Goal: Transaction & Acquisition: Purchase product/service

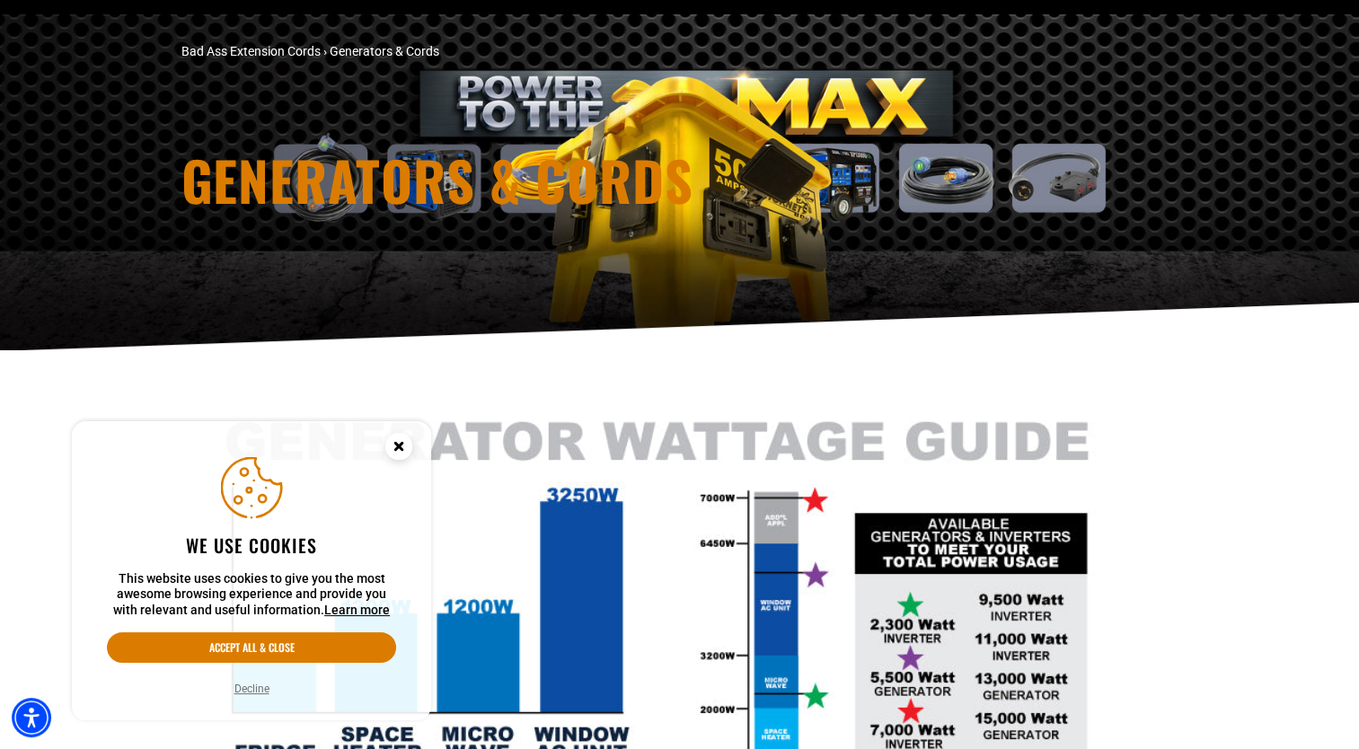
scroll to position [114, 0]
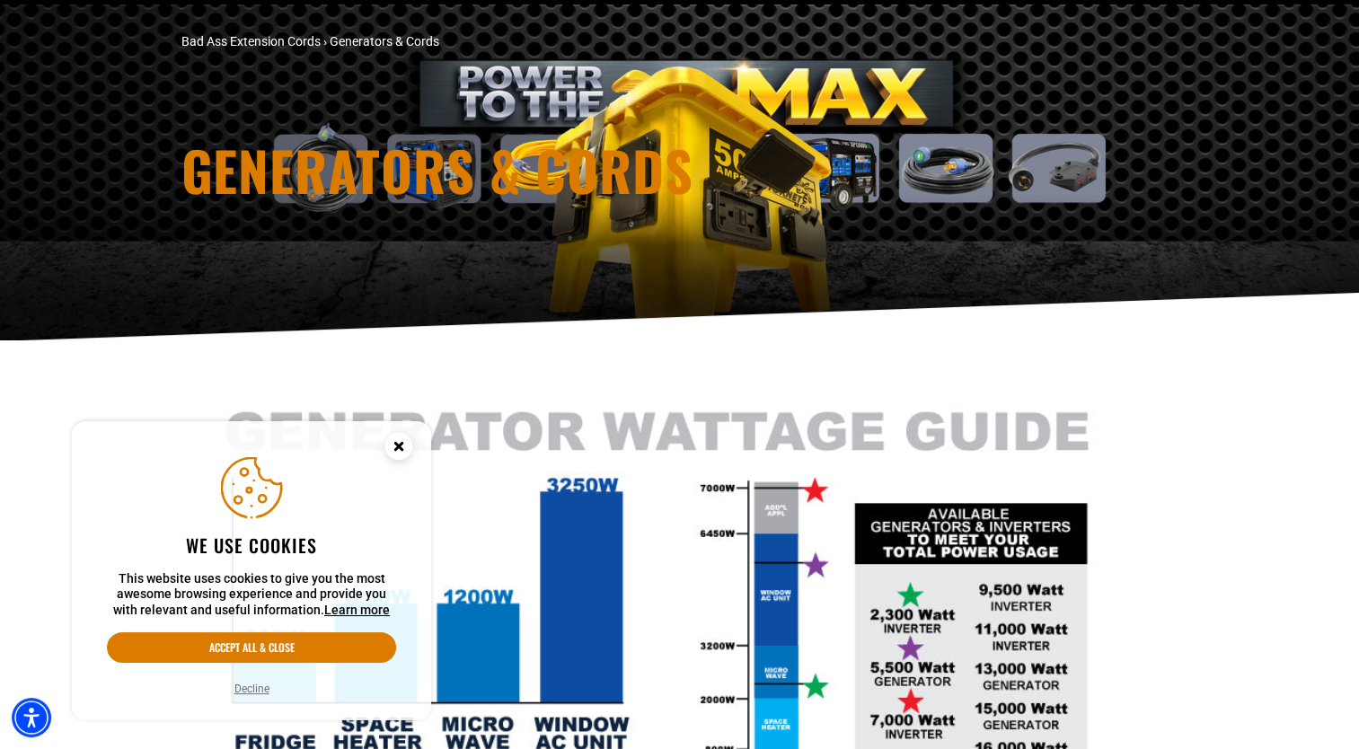
click at [395, 449] on icon "Close this option" at bounding box center [398, 446] width 6 height 6
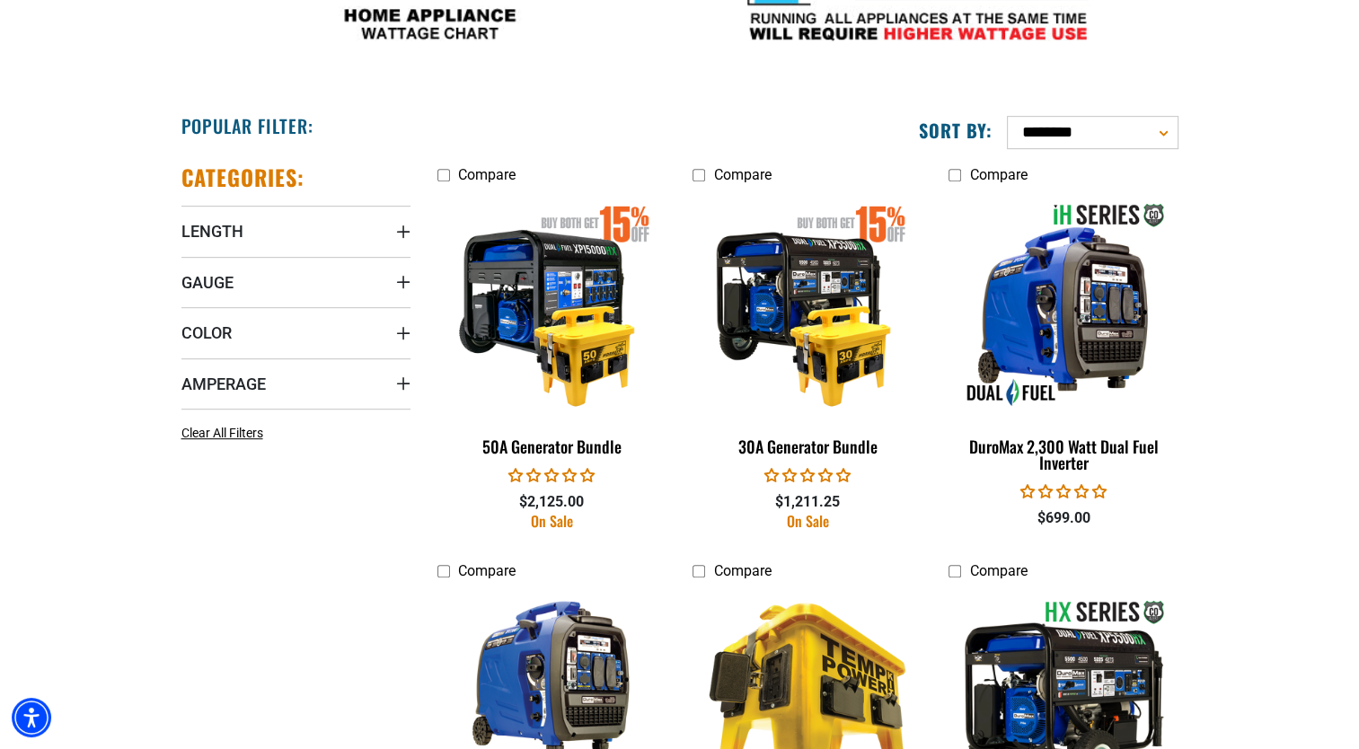
scroll to position [897, 0]
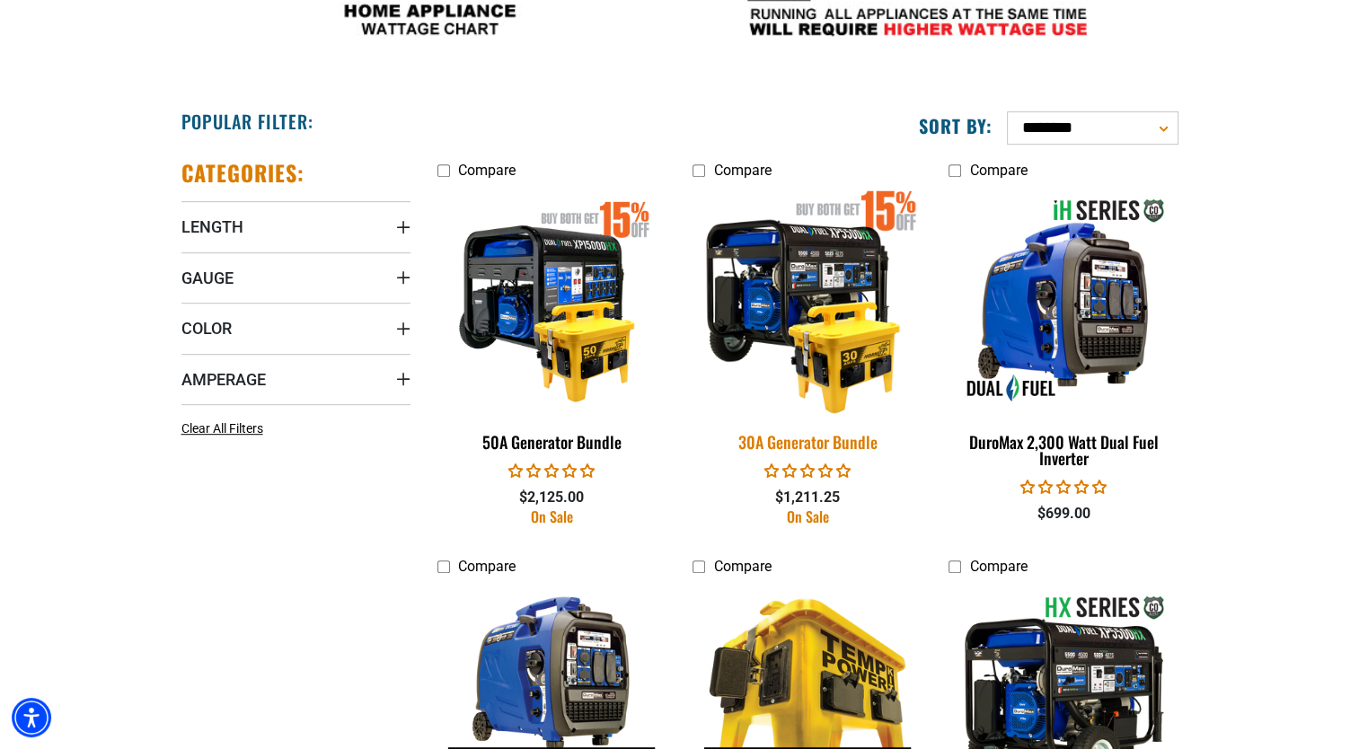
click at [817, 316] on img at bounding box center [807, 300] width 251 height 230
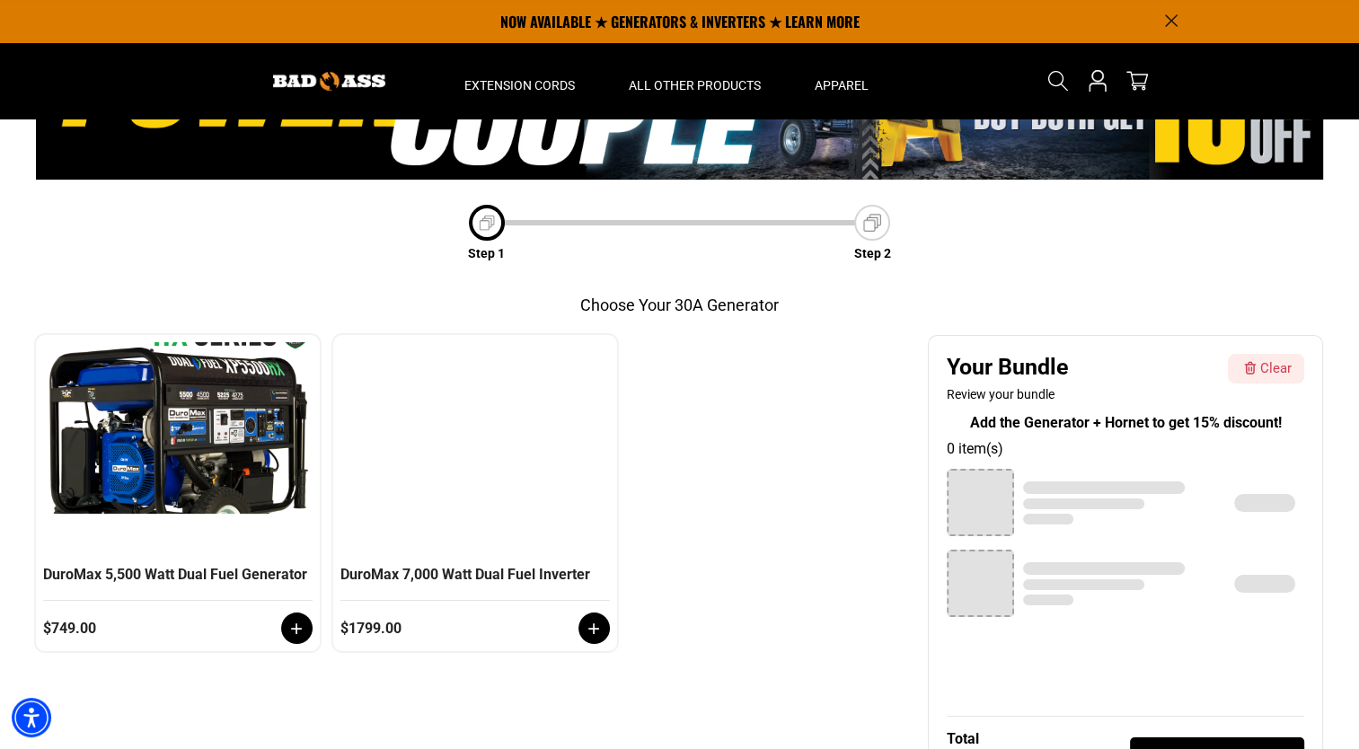
scroll to position [92, 0]
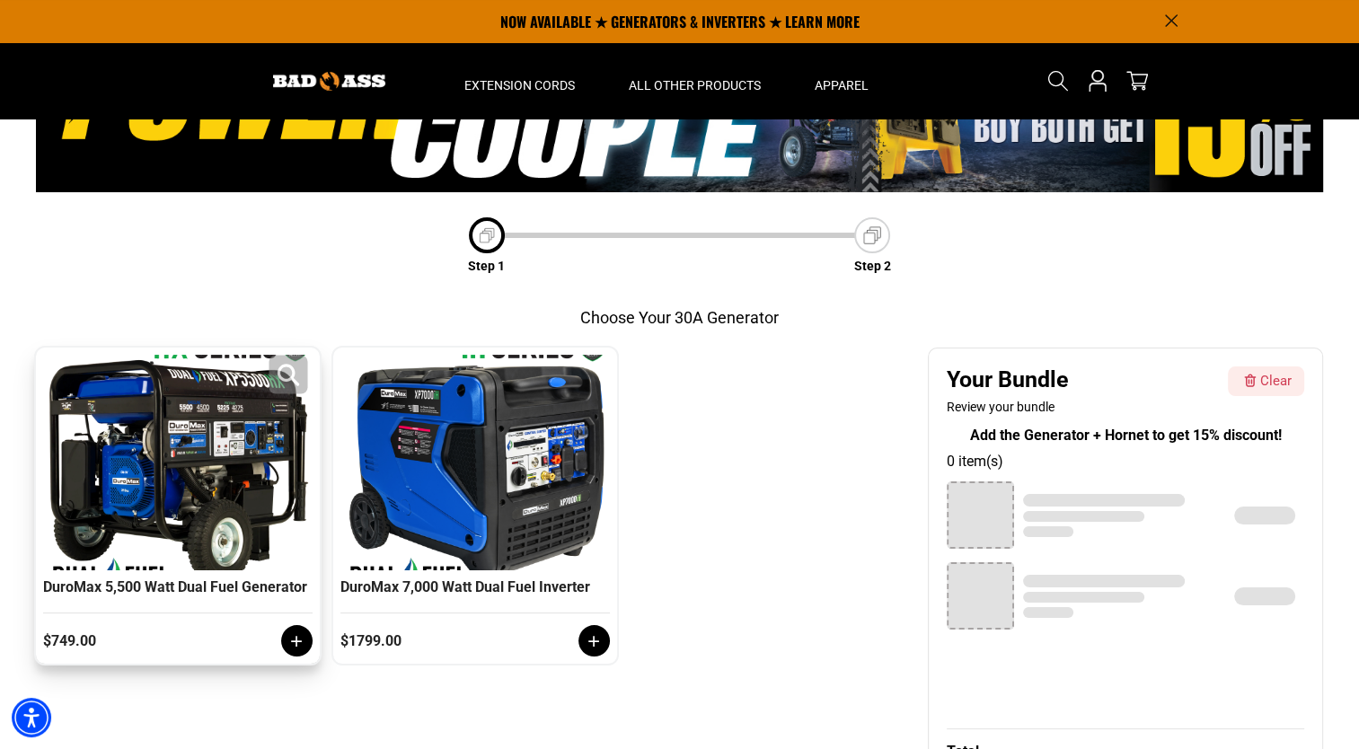
click at [163, 453] on div at bounding box center [178, 463] width 260 height 216
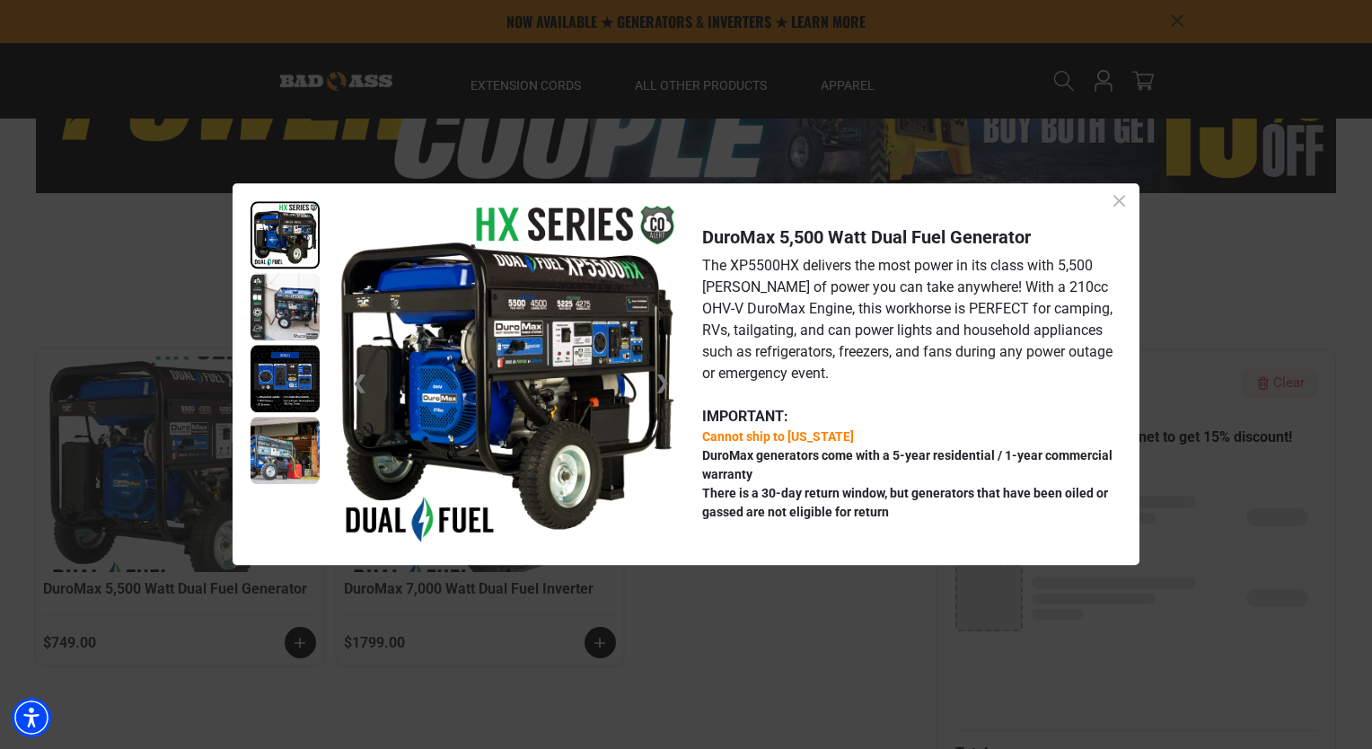
click at [1113, 207] on icon "Close dialog" at bounding box center [1119, 201] width 22 height 22
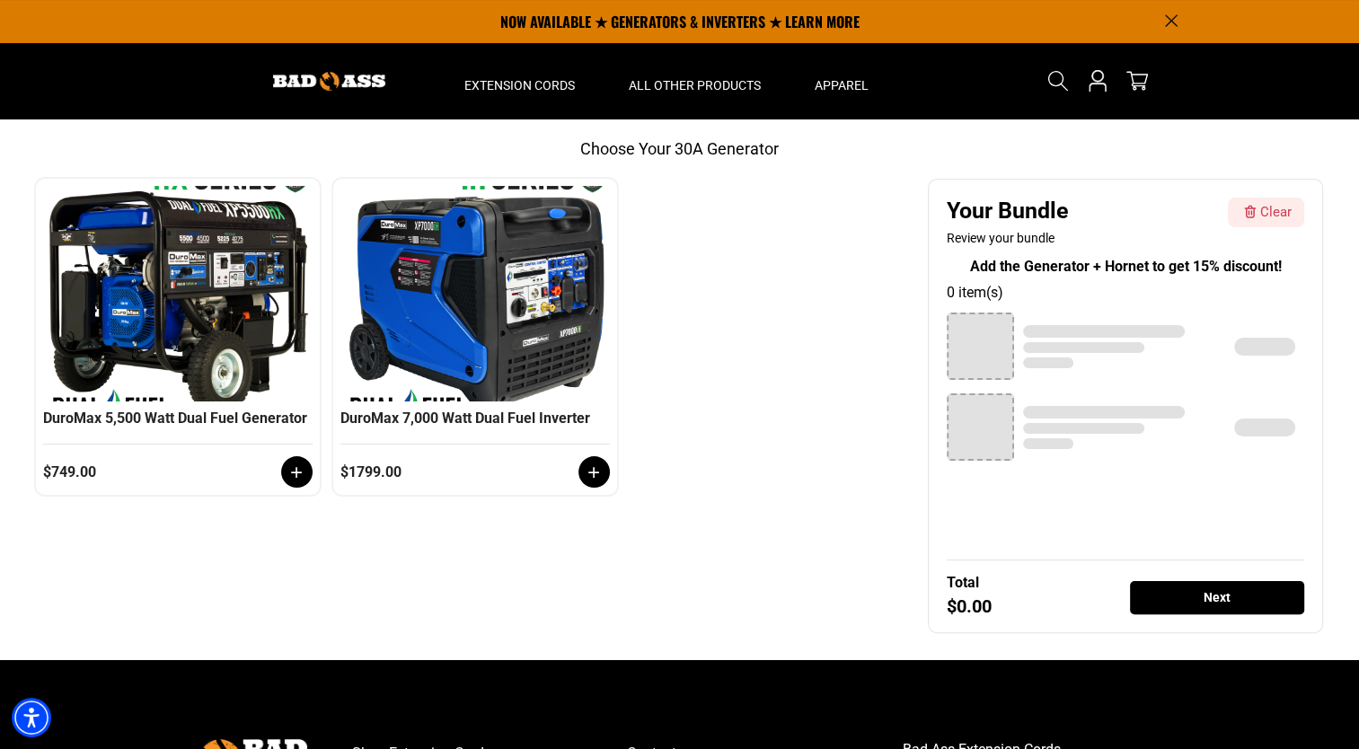
scroll to position [259, 0]
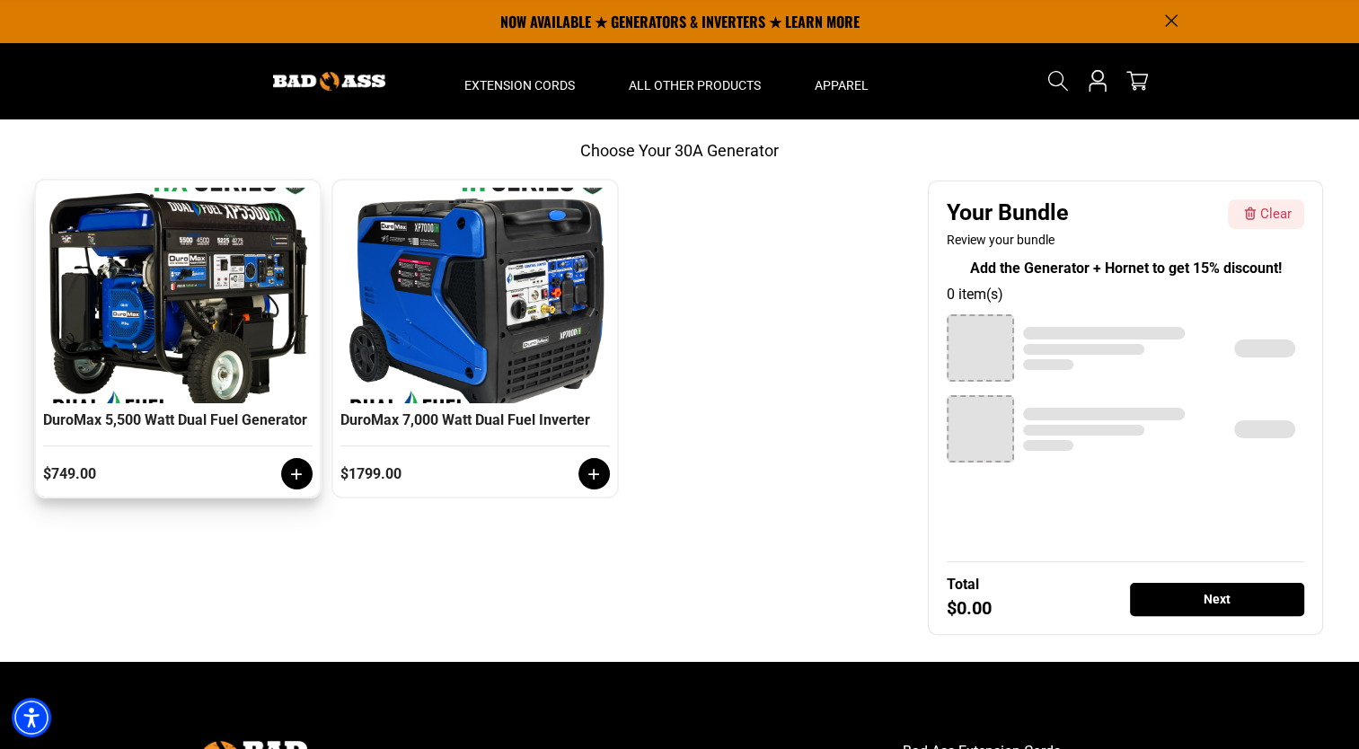
click at [295, 483] on icon at bounding box center [296, 474] width 18 height 18
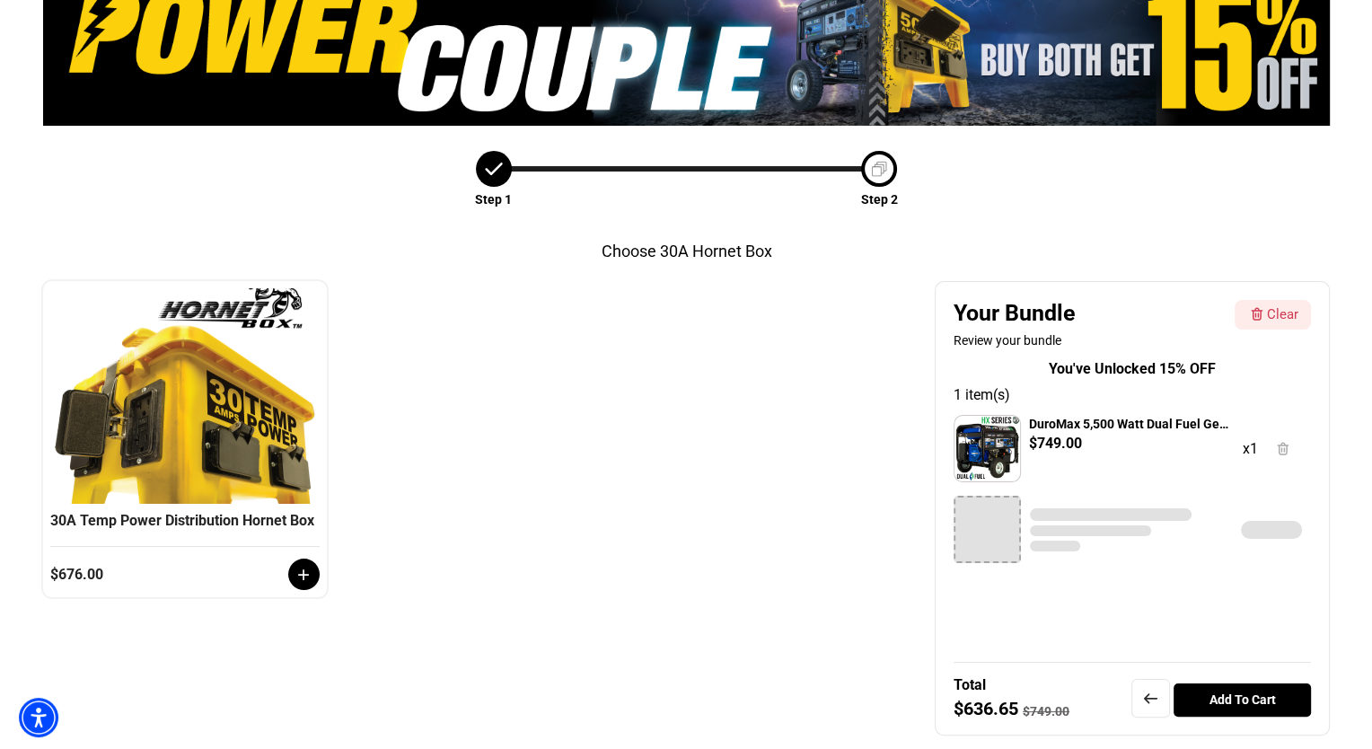
scroll to position [163, 0]
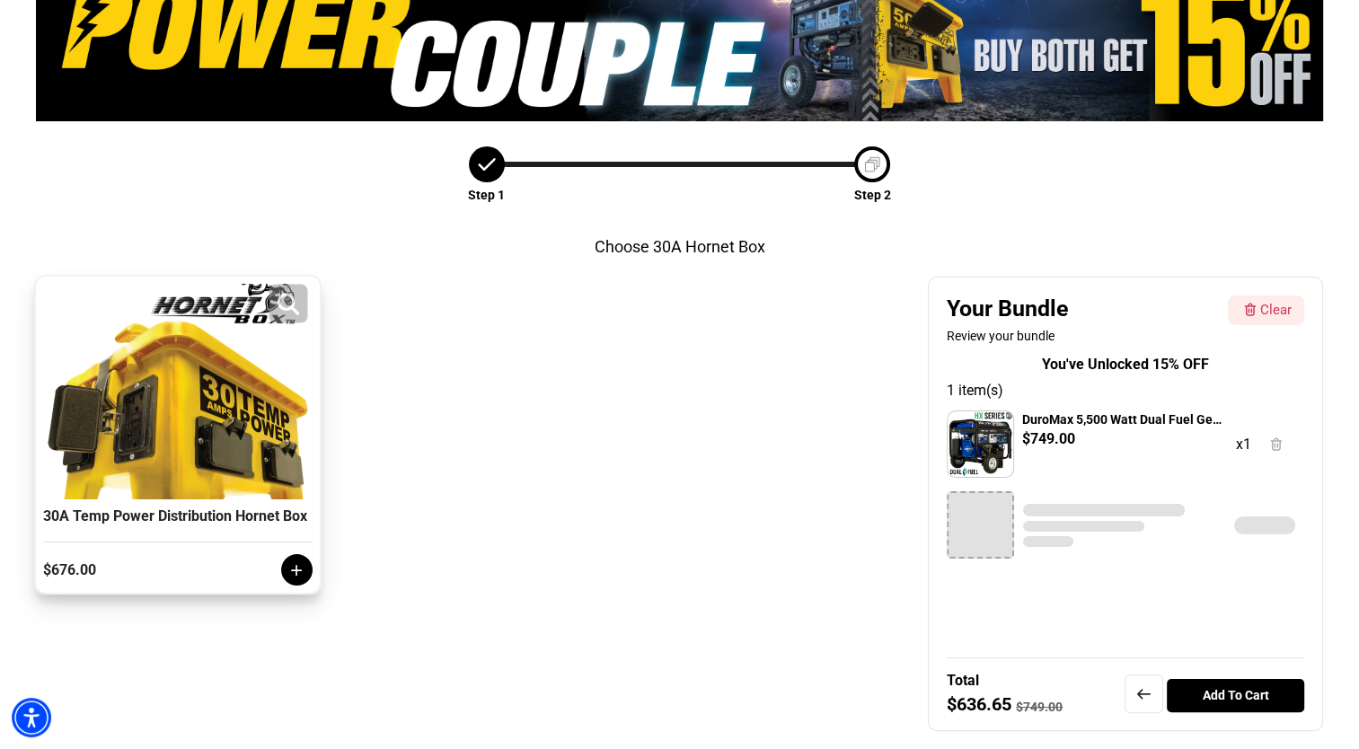
click at [237, 453] on div at bounding box center [178, 392] width 260 height 216
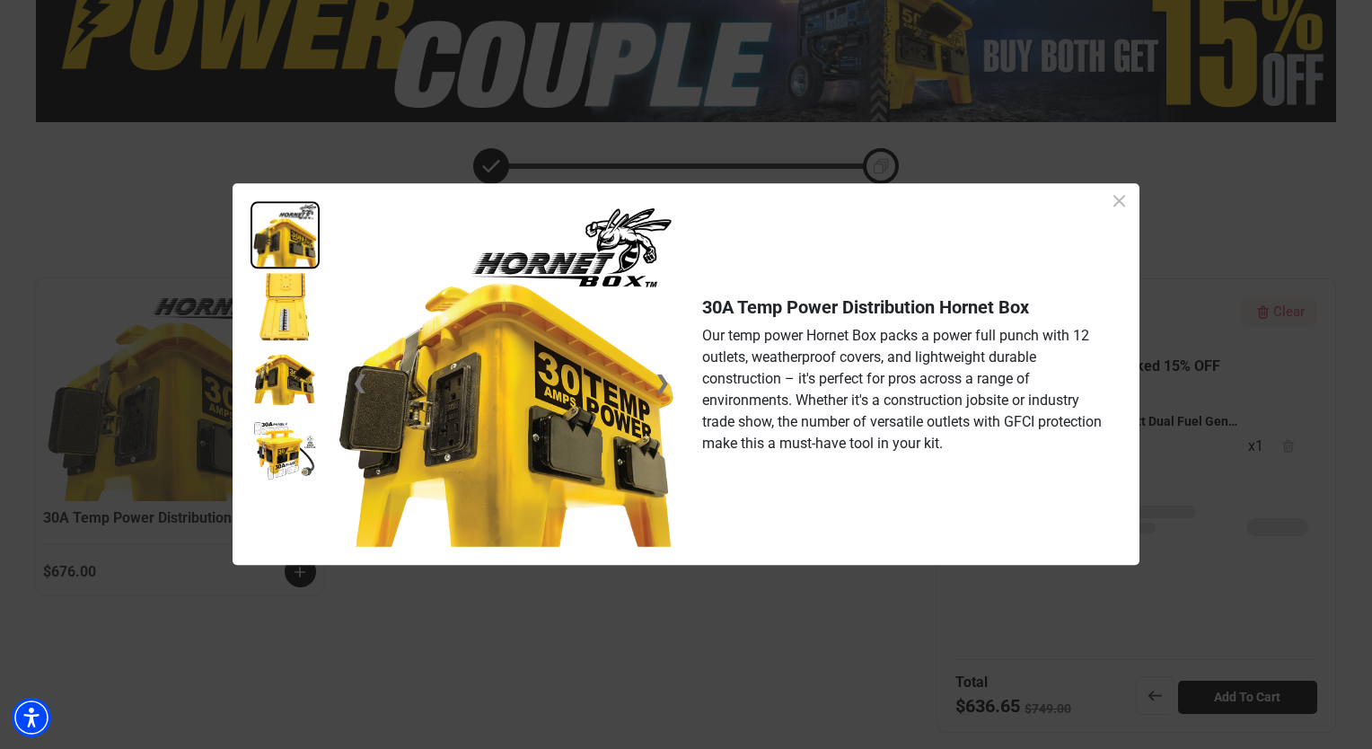
click at [296, 319] on img at bounding box center [285, 306] width 69 height 67
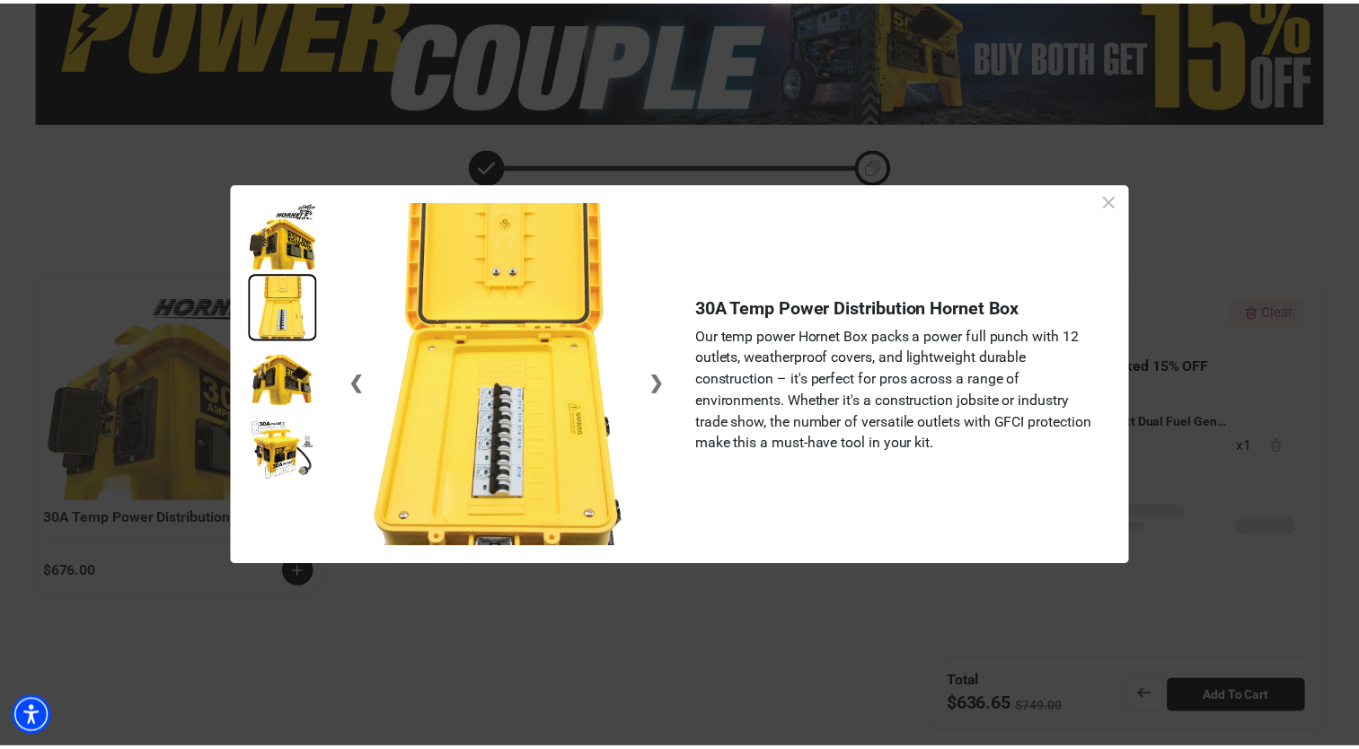
scroll to position [4, 0]
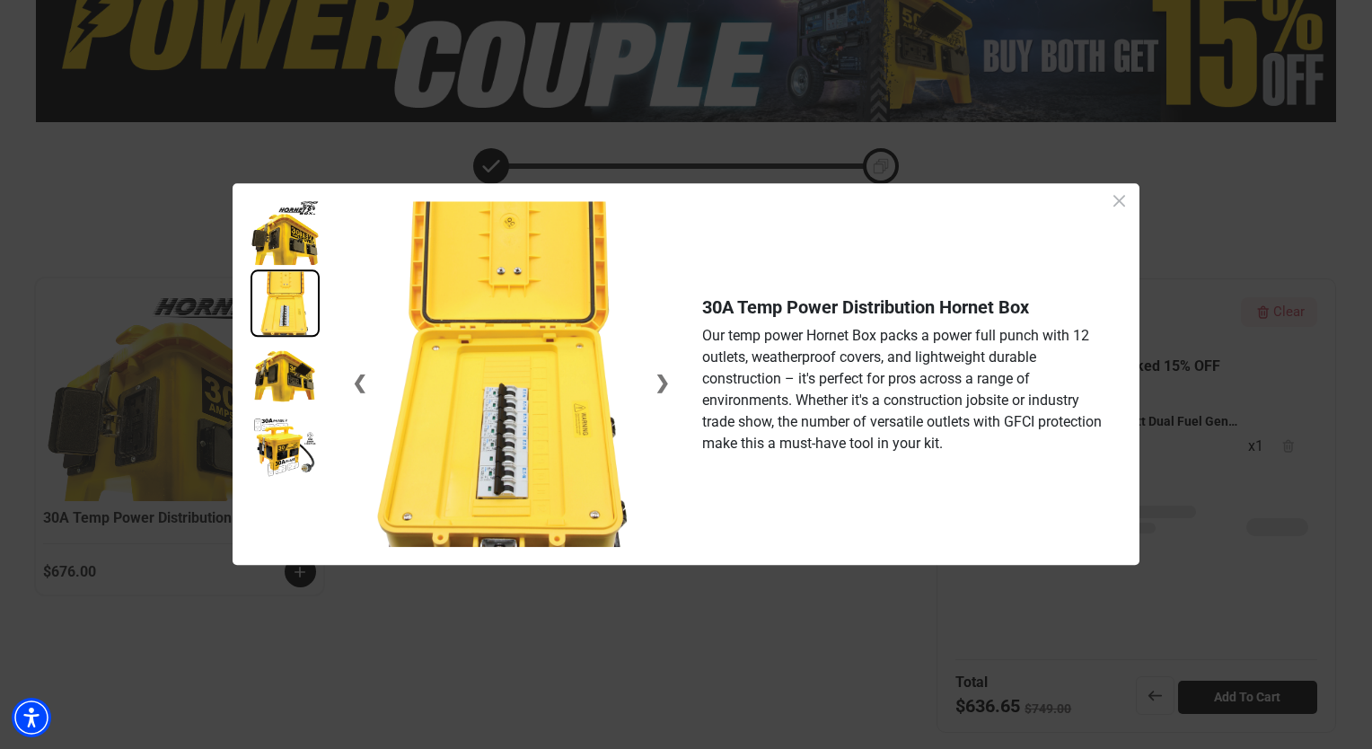
click at [289, 374] on img at bounding box center [285, 374] width 69 height 67
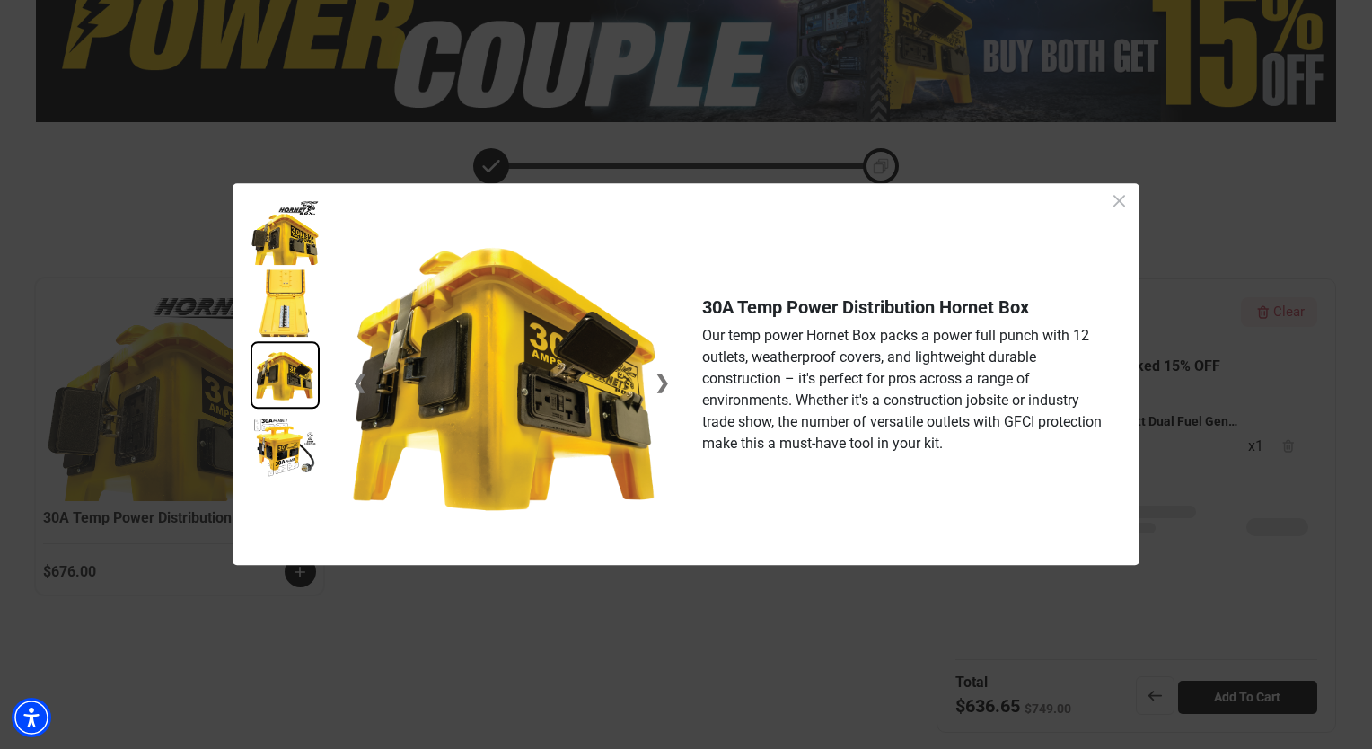
click at [293, 461] on img at bounding box center [285, 446] width 69 height 67
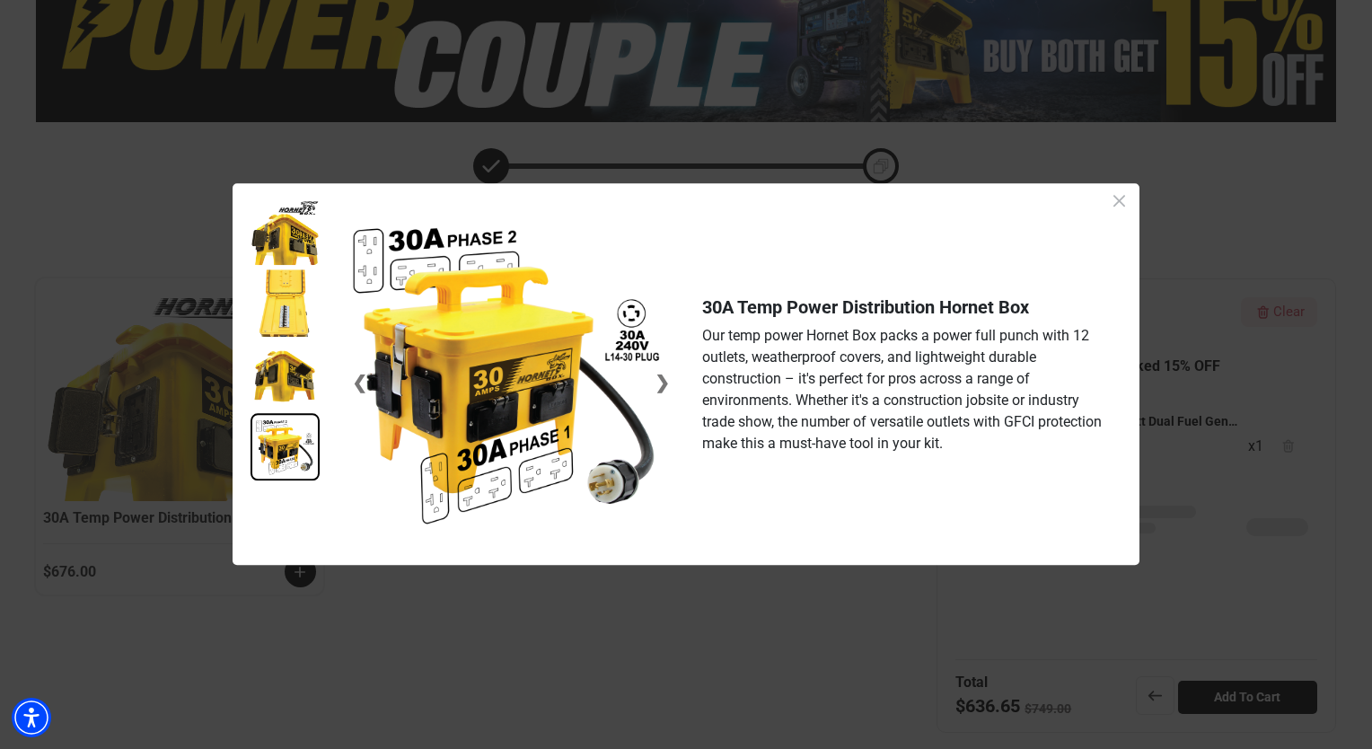
click at [1121, 201] on icon "Close dialog" at bounding box center [1120, 201] width 12 height 12
